Goal: Task Accomplishment & Management: Manage account settings

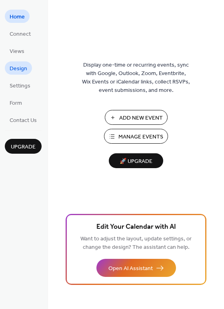
click at [14, 72] on span "Design" at bounding box center [19, 69] width 18 height 8
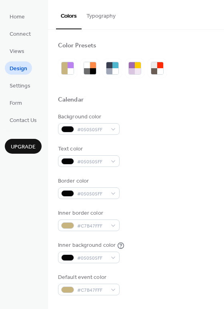
click at [101, 18] on button "Typography" at bounding box center [101, 14] width 39 height 28
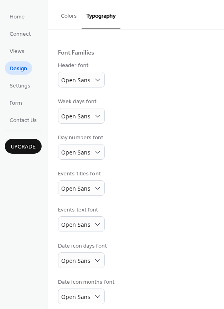
scroll to position [47, 0]
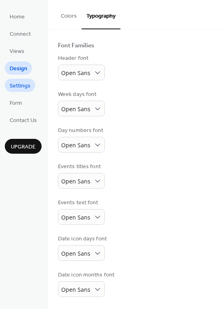
click at [25, 83] on span "Settings" at bounding box center [20, 86] width 21 height 8
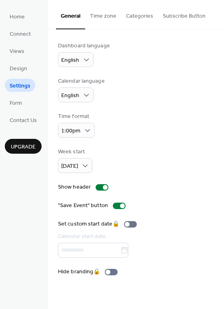
click at [111, 14] on button "Time zone" at bounding box center [103, 14] width 36 height 28
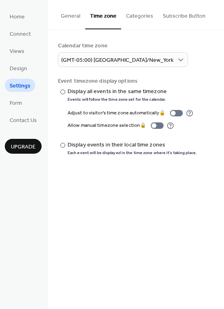
click at [135, 16] on button "Categories" at bounding box center [139, 14] width 37 height 28
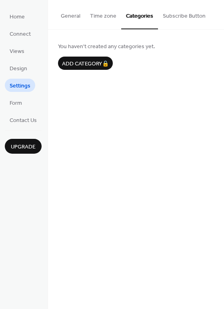
click at [72, 18] on button "General" at bounding box center [70, 14] width 29 height 28
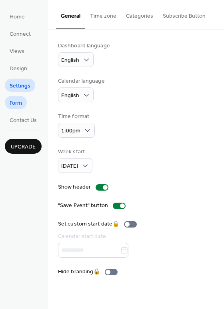
click at [20, 100] on span "Form" at bounding box center [16, 103] width 12 height 8
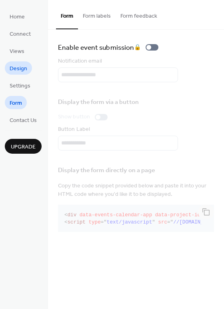
click at [20, 70] on span "Design" at bounding box center [19, 69] width 18 height 8
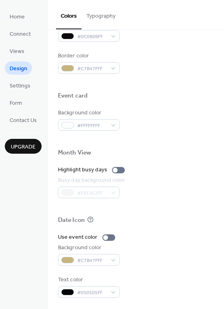
scroll to position [343, 0]
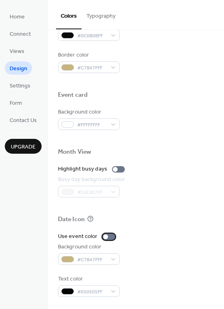
click at [106, 237] on div at bounding box center [105, 236] width 5 height 5
click at [106, 237] on div at bounding box center [109, 236] width 13 height 6
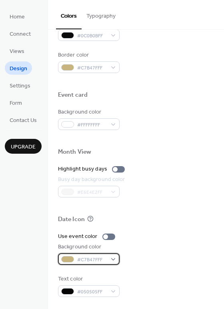
click at [116, 263] on div "#C7B47FFF" at bounding box center [89, 259] width 62 height 12
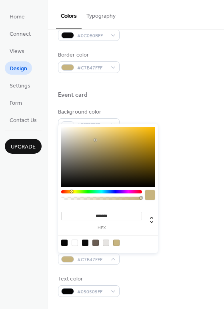
type input "***"
drag, startPoint x: 142, startPoint y: 198, endPoint x: 99, endPoint y: 197, distance: 43.3
click at [99, 197] on div at bounding box center [99, 197] width 2 height 2
drag, startPoint x: 99, startPoint y: 197, endPoint x: 85, endPoint y: 198, distance: 14.4
click at [87, 198] on div at bounding box center [88, 197] width 2 height 2
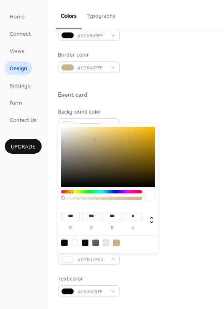
drag, startPoint x: 85, startPoint y: 198, endPoint x: 55, endPoint y: 200, distance: 29.3
click at [56, 200] on body "Home Connect Views Design Settings Form Contact Us Upgrade Design Upgrade Color…" at bounding box center [112, 154] width 224 height 309
drag, startPoint x: 65, startPoint y: 198, endPoint x: 100, endPoint y: 200, distance: 34.5
click at [100, 200] on div at bounding box center [101, 197] width 81 height 14
drag, startPoint x: 101, startPoint y: 198, endPoint x: 122, endPoint y: 198, distance: 20.8
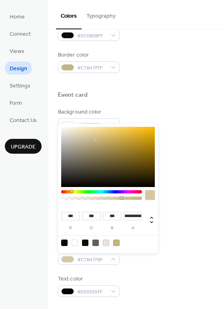
click at [122, 198] on div at bounding box center [122, 197] width 2 height 2
drag, startPoint x: 122, startPoint y: 198, endPoint x: 113, endPoint y: 198, distance: 9.2
click at [113, 198] on div at bounding box center [113, 197] width 2 height 2
drag, startPoint x: 106, startPoint y: 198, endPoint x: 83, endPoint y: 199, distance: 22.9
click at [83, 199] on div at bounding box center [102, 197] width 79 height 3
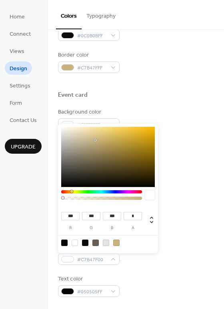
drag, startPoint x: 83, startPoint y: 199, endPoint x: 52, endPoint y: 197, distance: 30.5
click at [52, 197] on body "Home Connect Views Design Settings Form Contact Us Upgrade Design Upgrade Color…" at bounding box center [112, 154] width 224 height 309
drag, startPoint x: 72, startPoint y: 198, endPoint x: 101, endPoint y: 198, distance: 28.9
click at [101, 198] on div at bounding box center [102, 197] width 79 height 3
drag, startPoint x: 101, startPoint y: 198, endPoint x: 113, endPoint y: 199, distance: 12.0
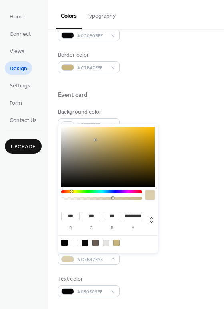
click at [113, 199] on div at bounding box center [102, 197] width 79 height 3
type input "**********"
drag, startPoint x: 113, startPoint y: 199, endPoint x: 118, endPoint y: 199, distance: 5.2
click at [118, 199] on div at bounding box center [102, 197] width 79 height 3
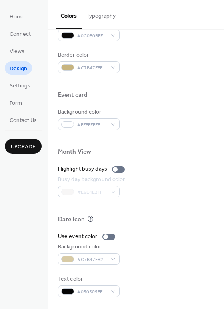
click at [191, 236] on div "Use event color" at bounding box center [136, 236] width 156 height 8
